Goal: Find contact information: Find contact information

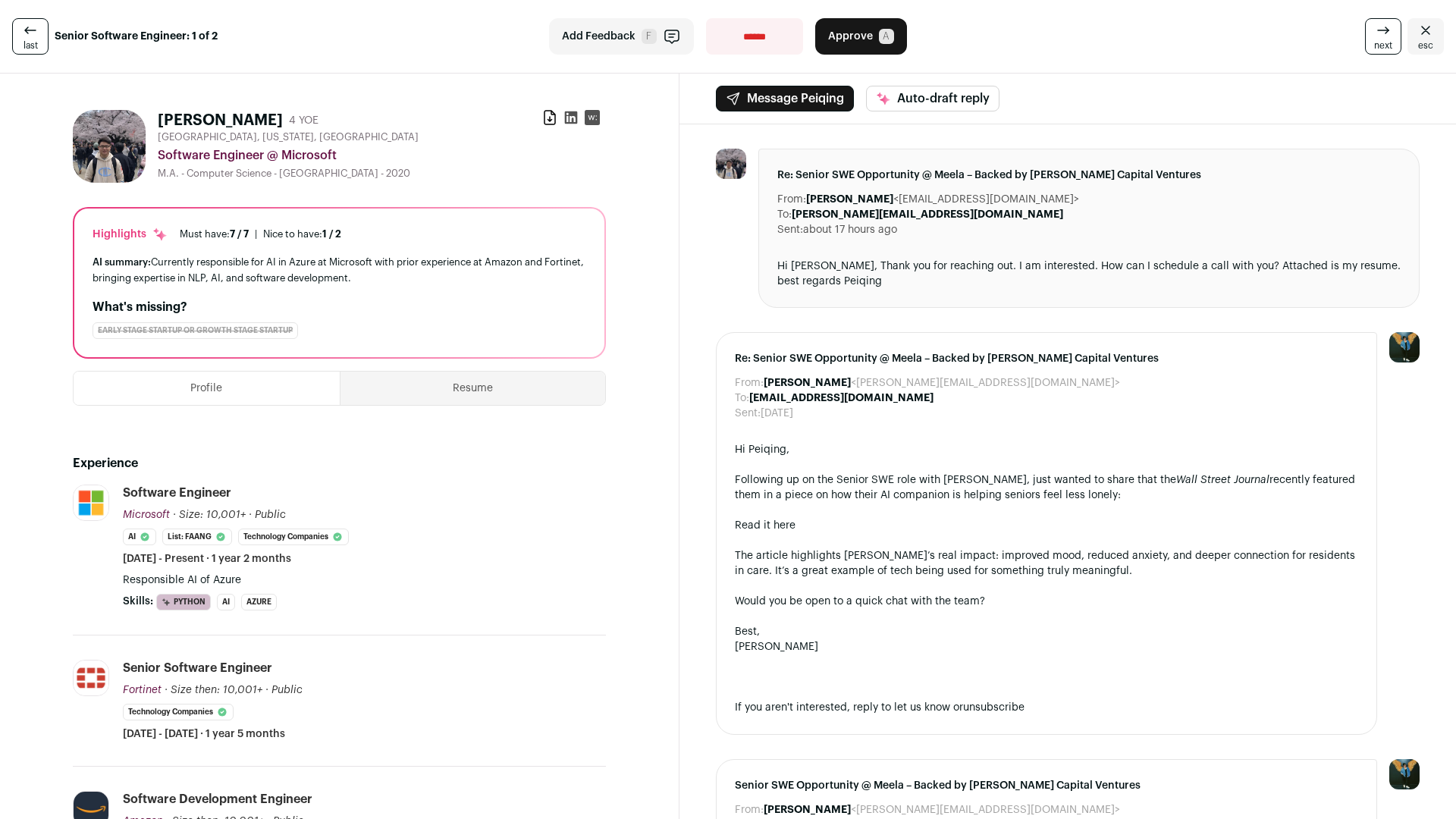
click at [572, 119] on icon at bounding box center [572, 117] width 13 height 13
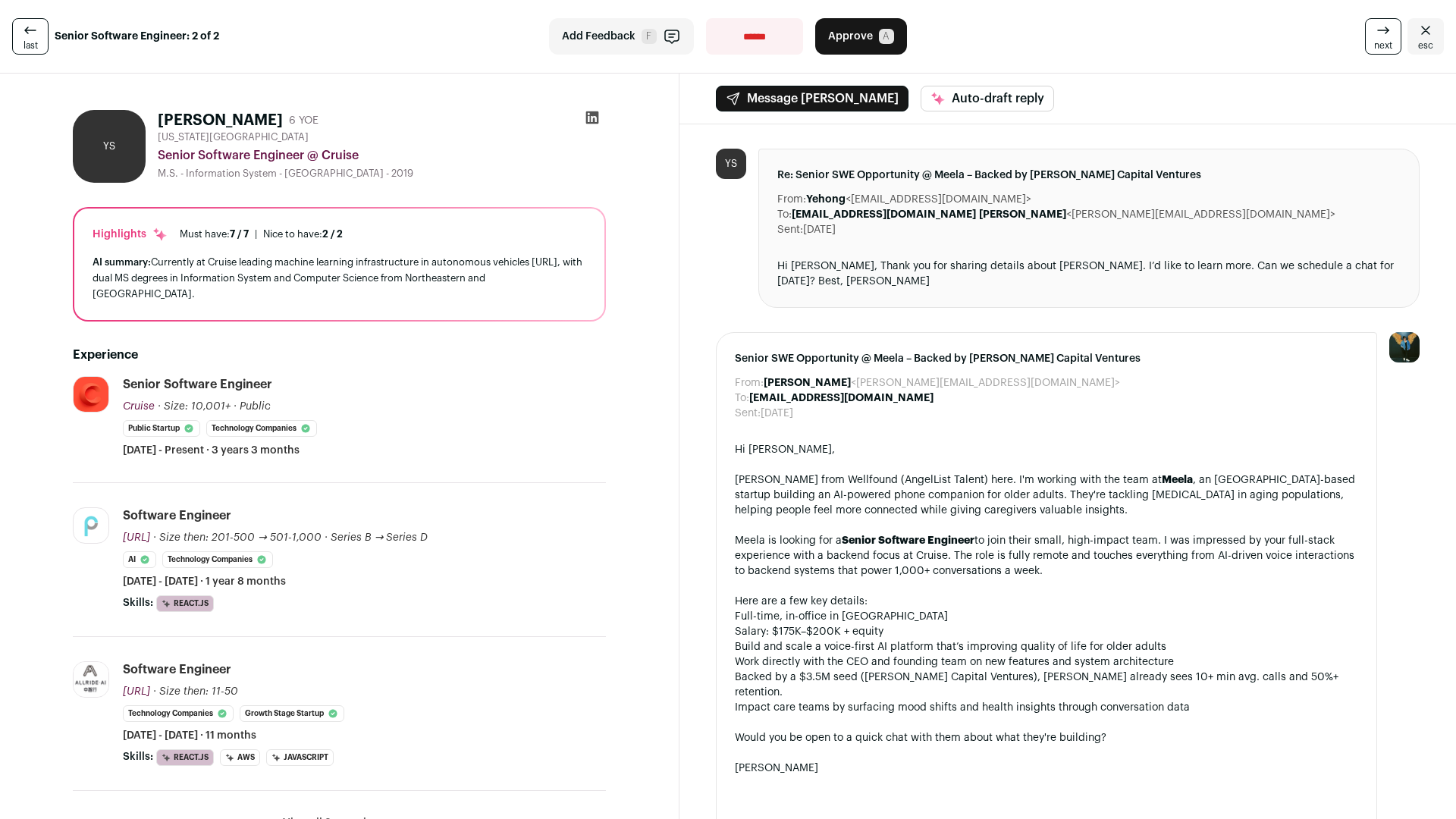
click at [229, 124] on h1 "[PERSON_NAME]" at bounding box center [220, 120] width 125 height 21
copy div "[PERSON_NAME]"
